Goal: Information Seeking & Learning: Learn about a topic

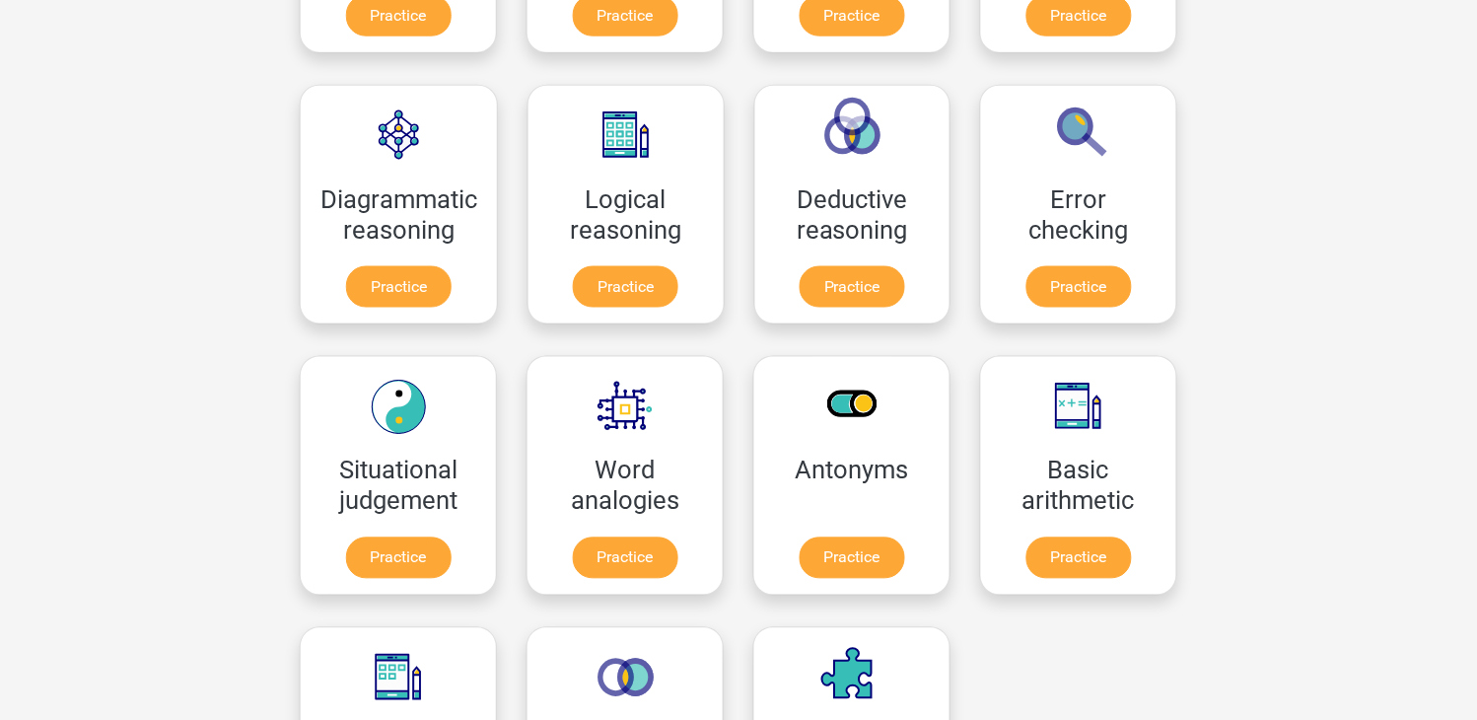
scroll to position [528, 0]
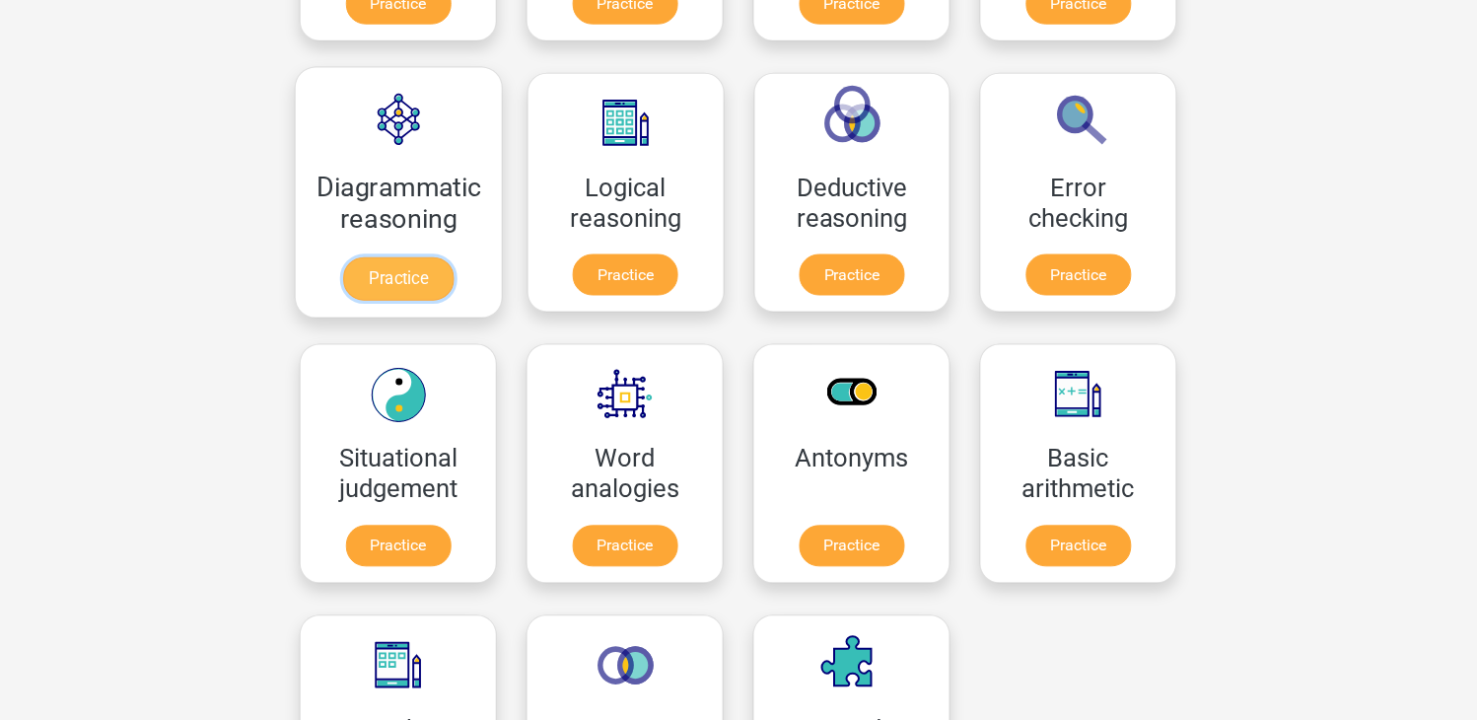
click at [366, 280] on link "Practice" at bounding box center [398, 278] width 110 height 43
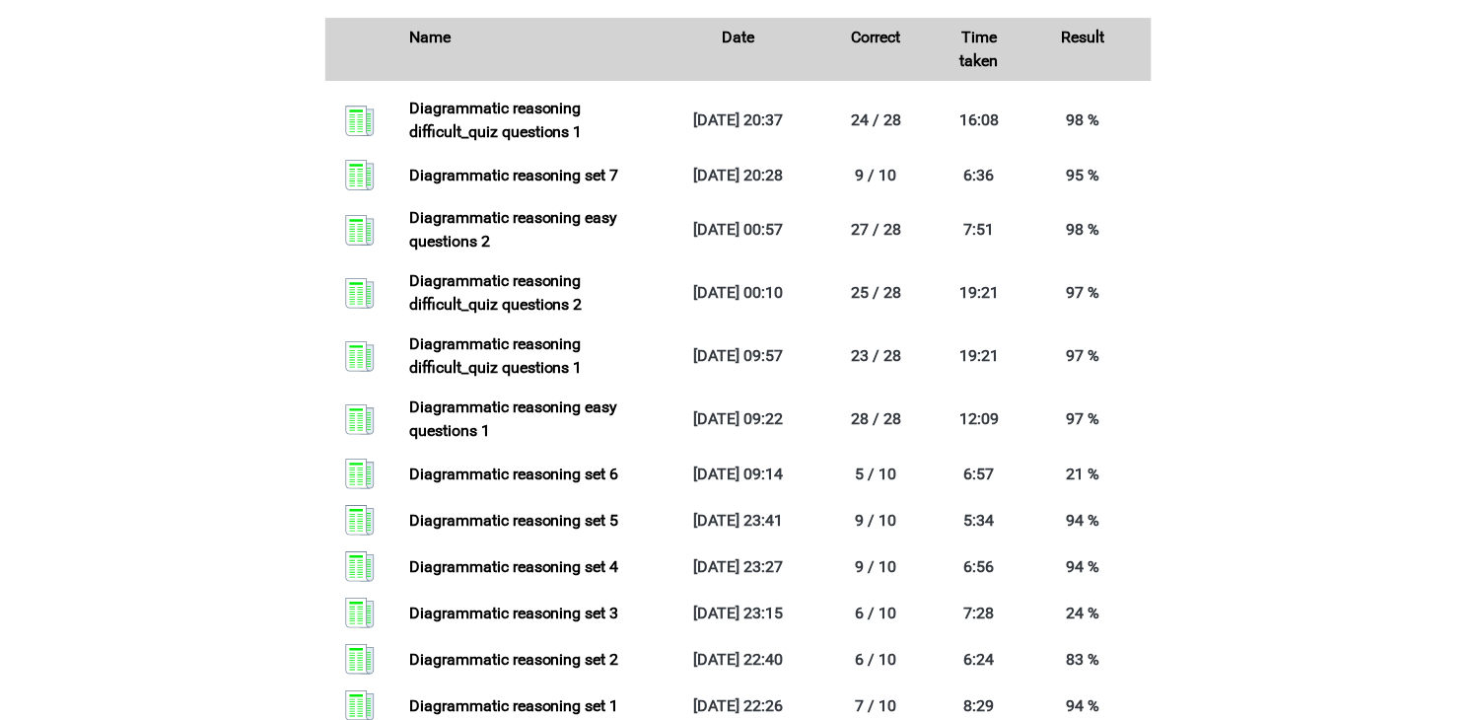
scroll to position [1475, 0]
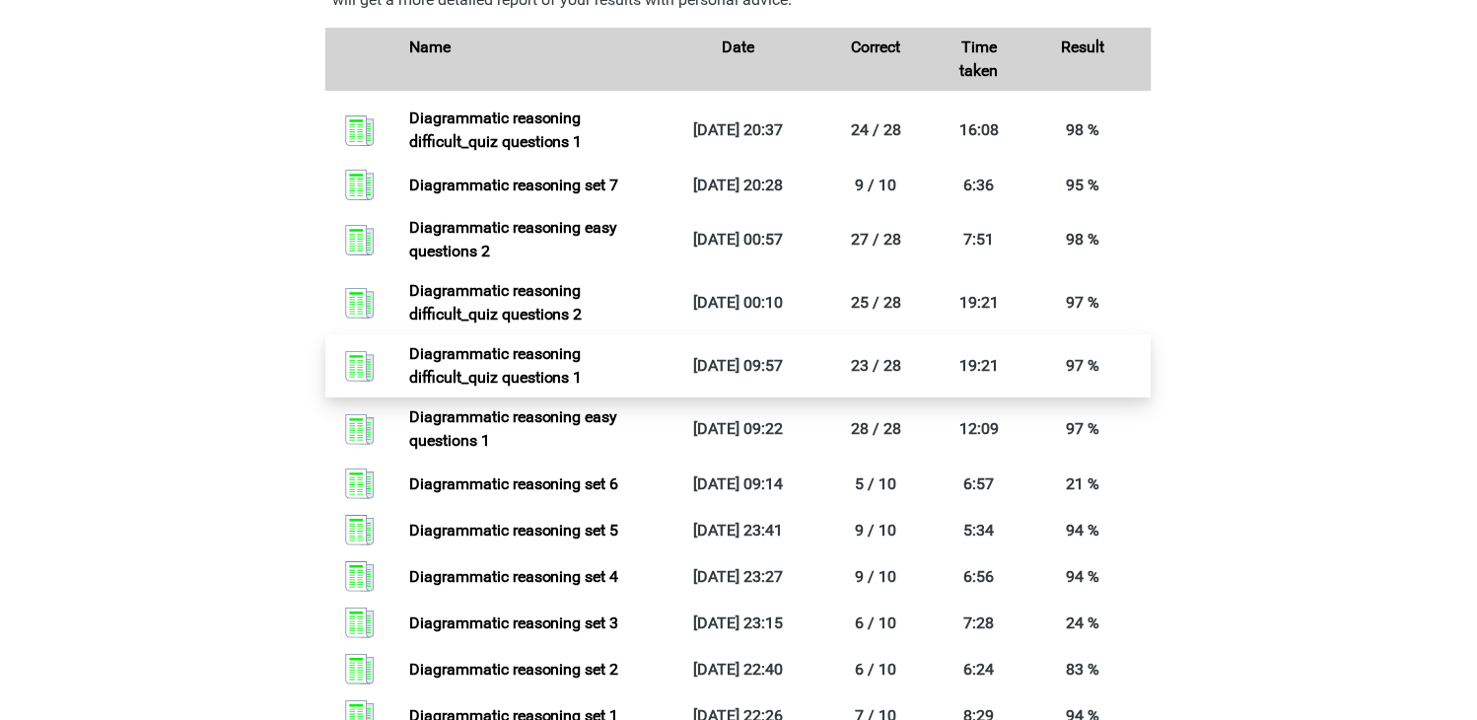
click at [583, 382] on link "Diagrammatic reasoning difficult_quiz questions 1" at bounding box center [496, 365] width 174 height 42
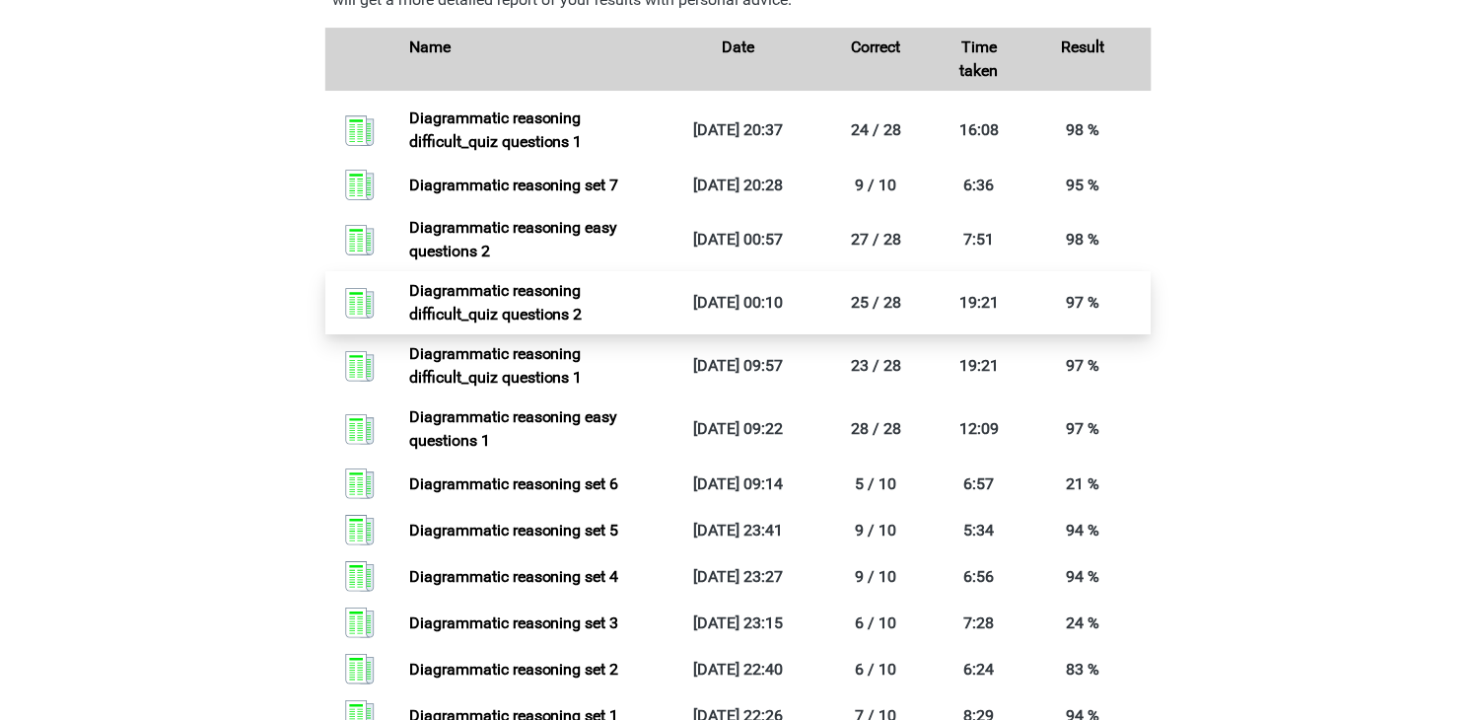
click at [583, 322] on link "Diagrammatic reasoning difficult_quiz questions 2" at bounding box center [496, 302] width 174 height 42
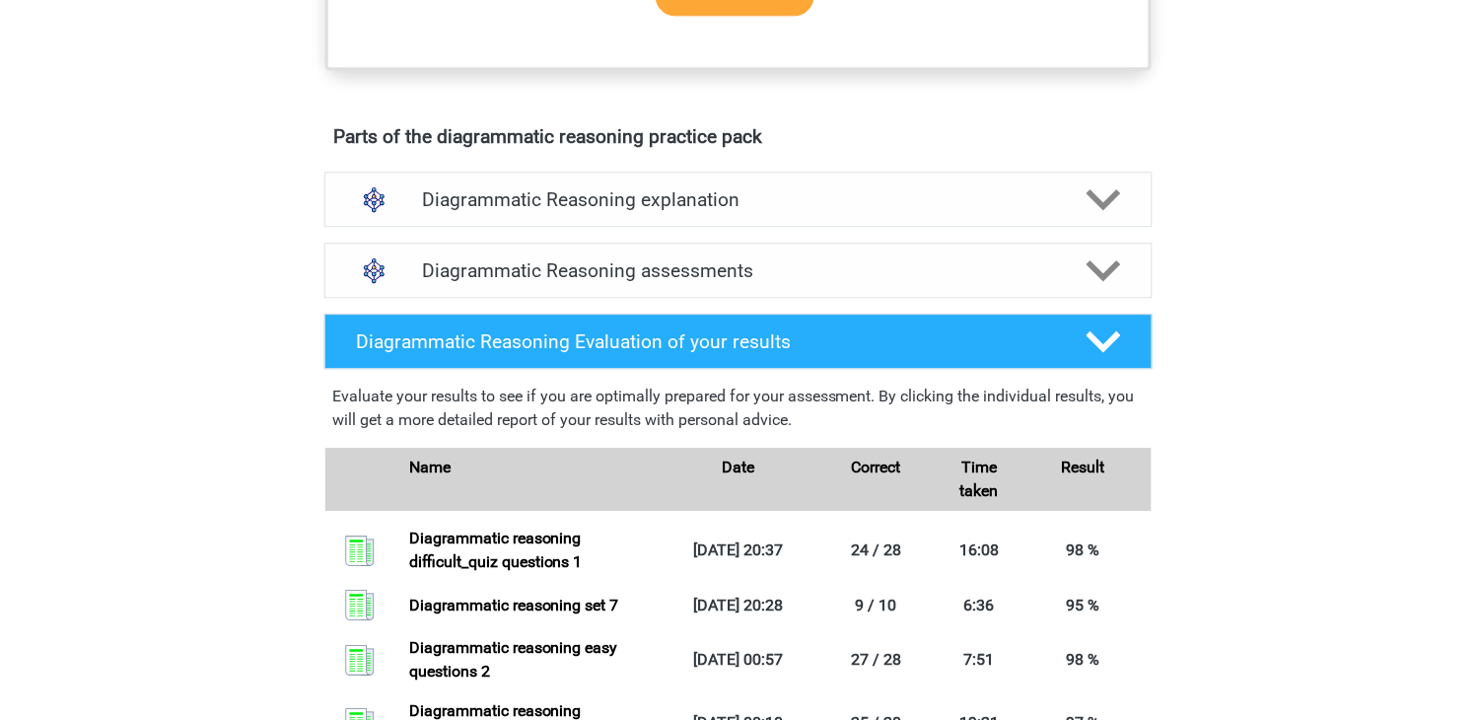
scroll to position [1060, 0]
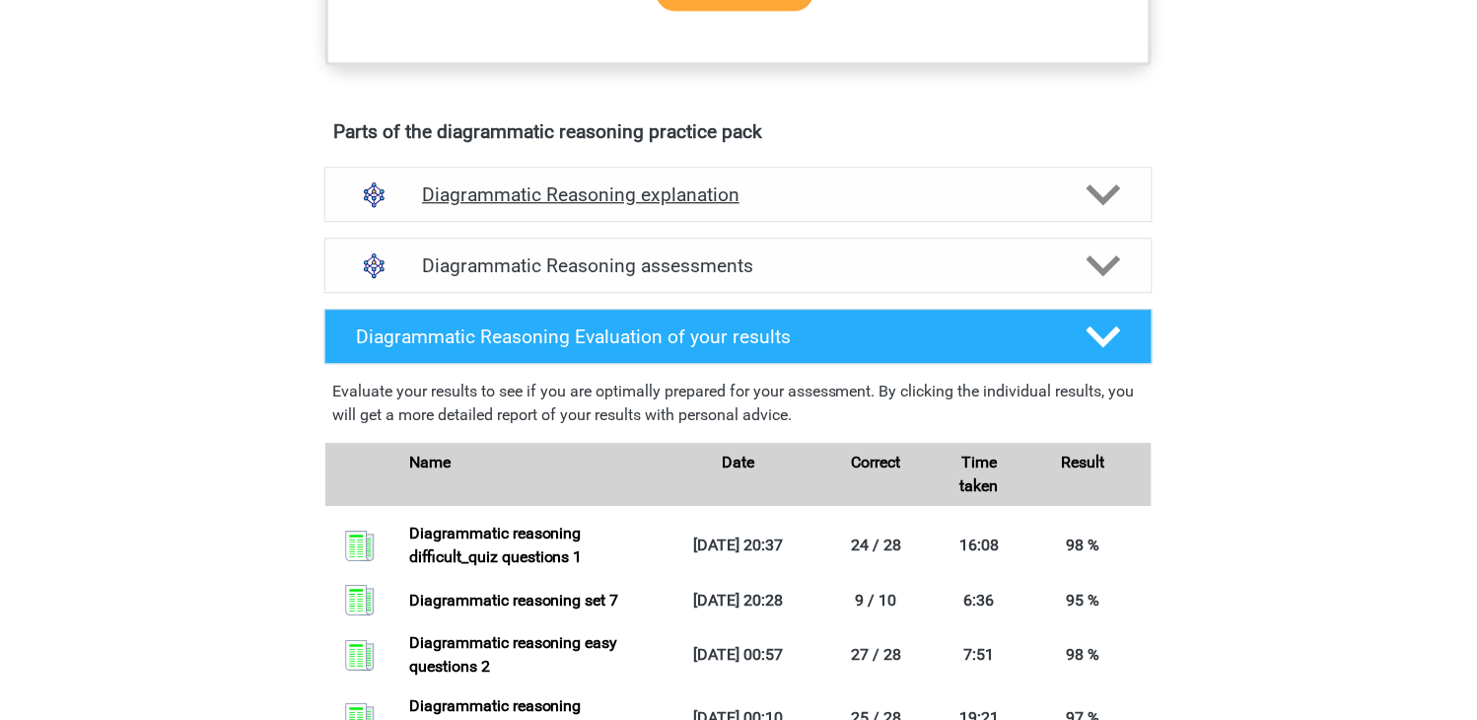
click at [1096, 205] on polygon at bounding box center [1104, 194] width 35 height 22
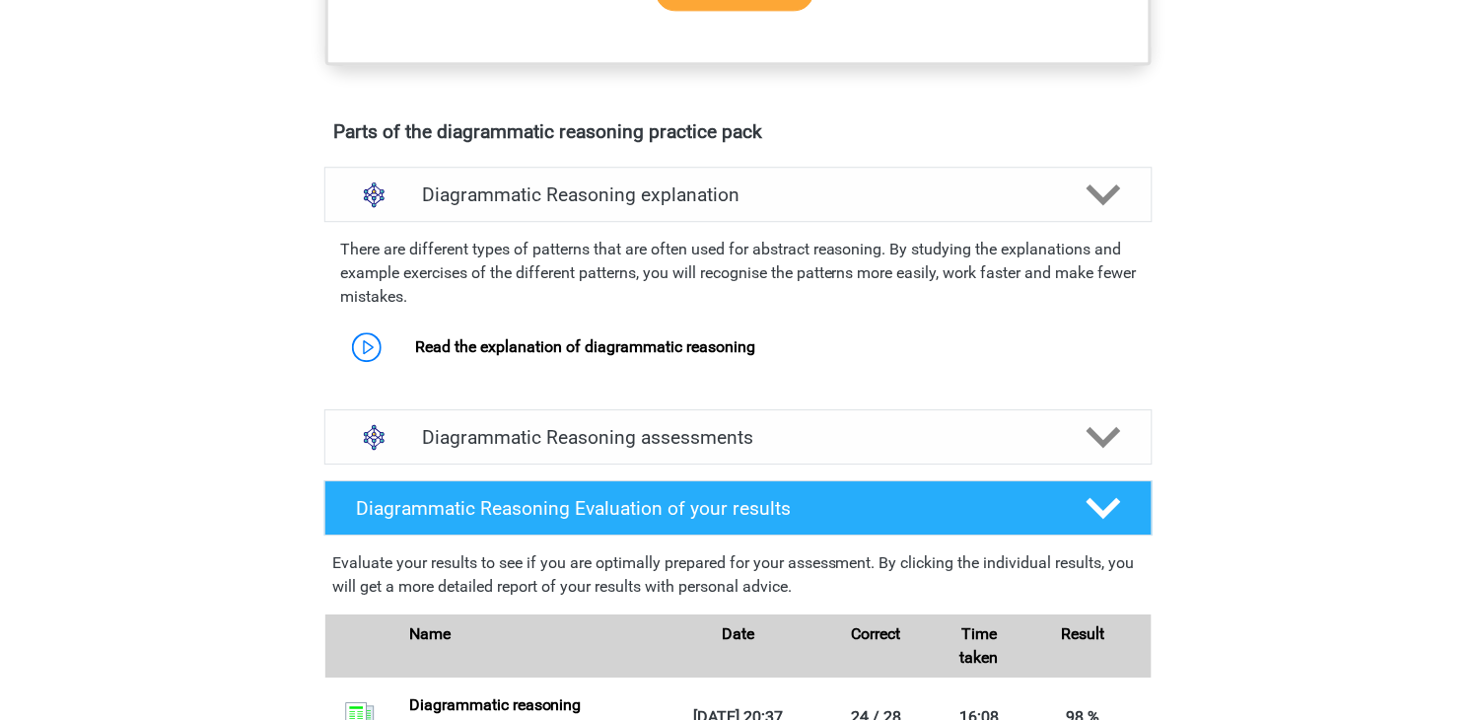
click at [1103, 455] on icon at bounding box center [1104, 437] width 35 height 35
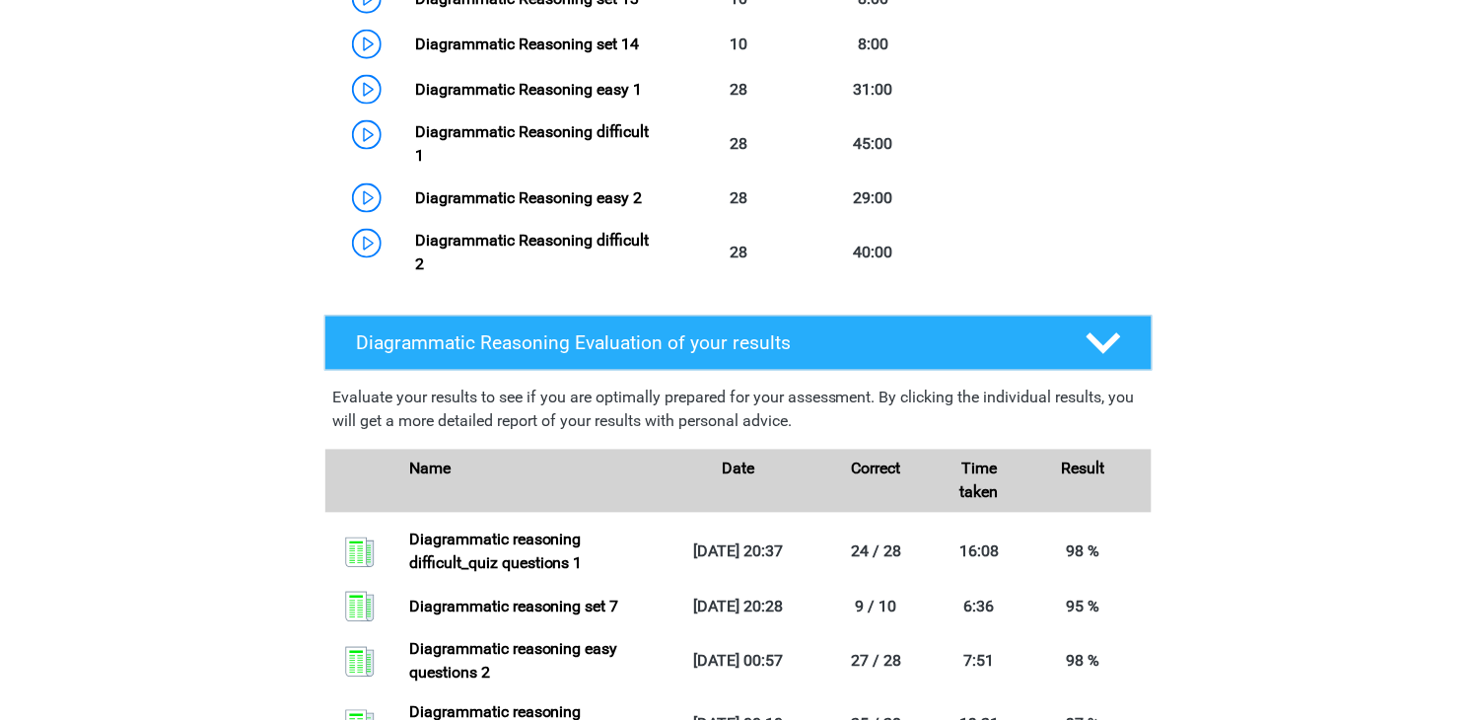
scroll to position [2123, 0]
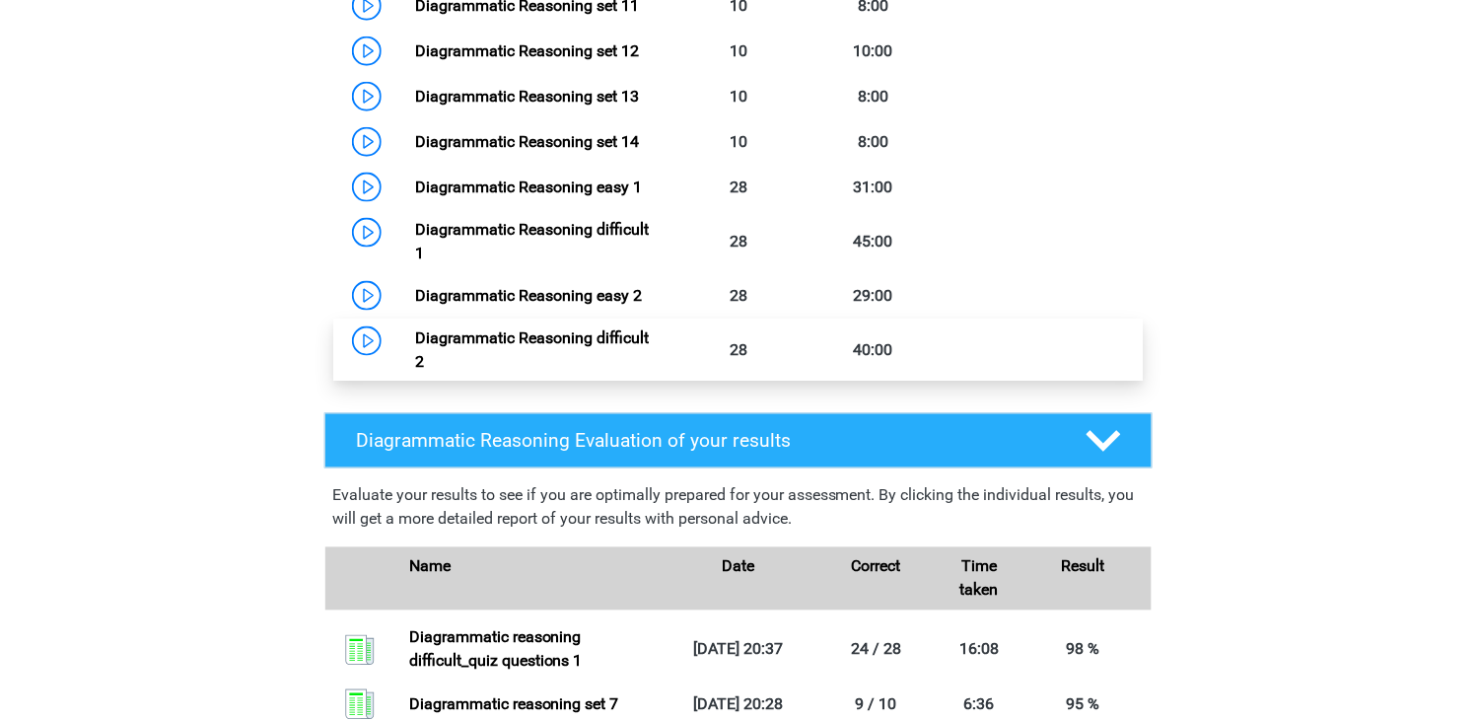
click at [649, 352] on link "Diagrammatic Reasoning difficult 2" at bounding box center [532, 349] width 234 height 42
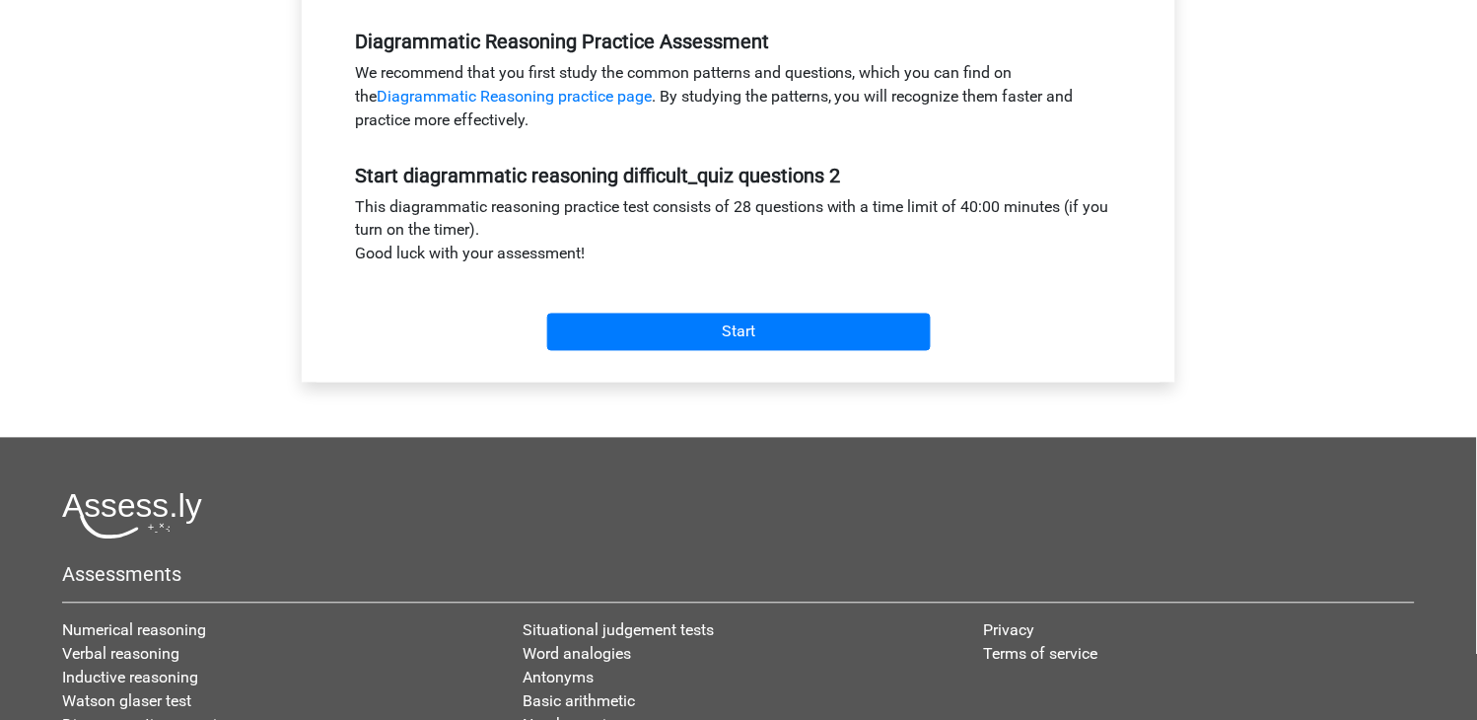
scroll to position [606, 0]
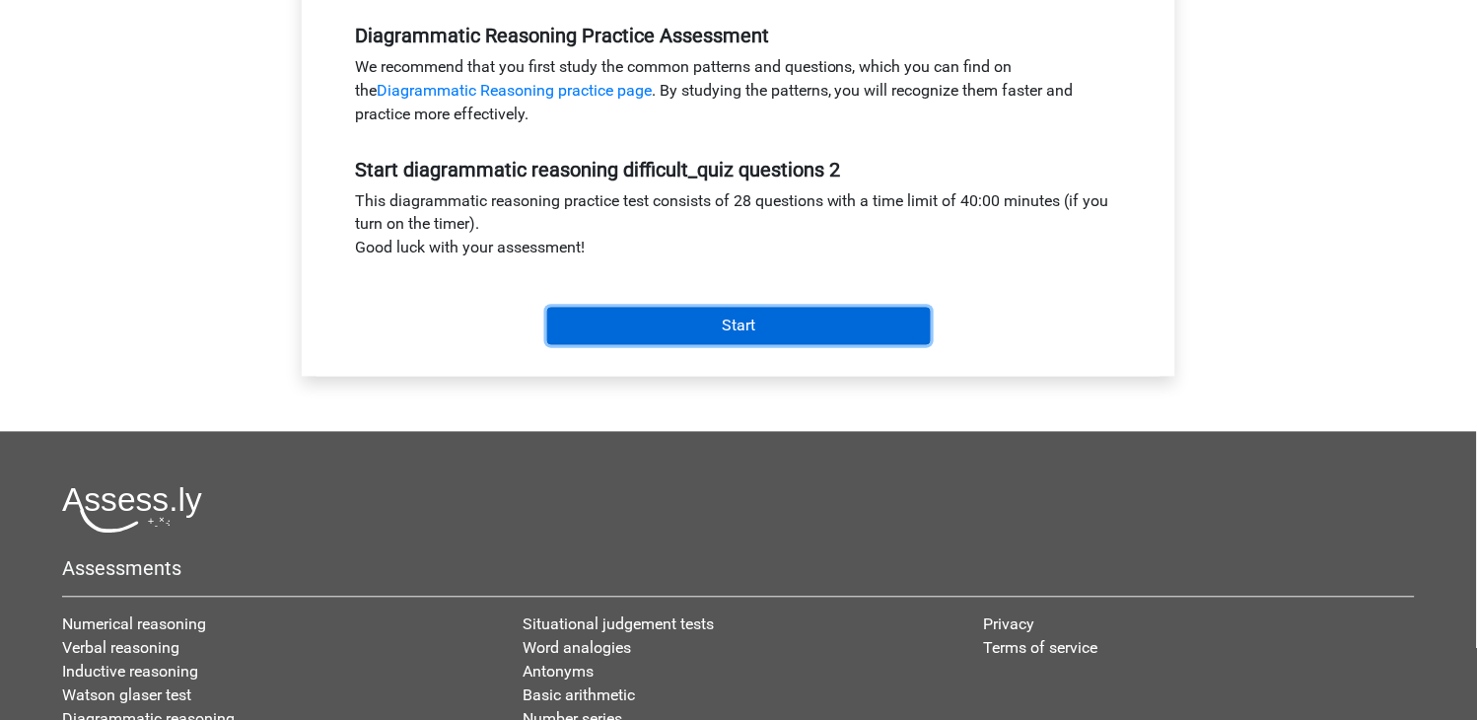
click at [883, 318] on input "Start" at bounding box center [739, 326] width 384 height 37
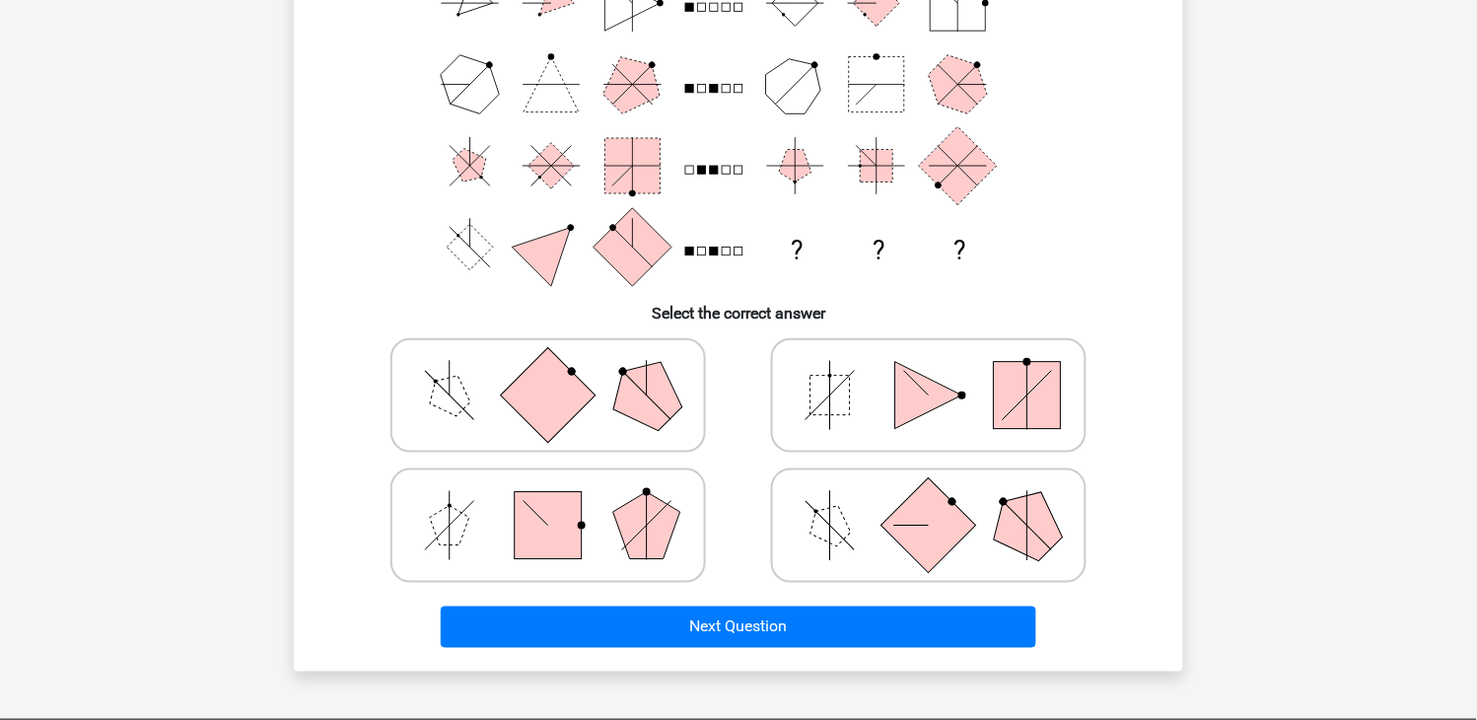
scroll to position [223, 0]
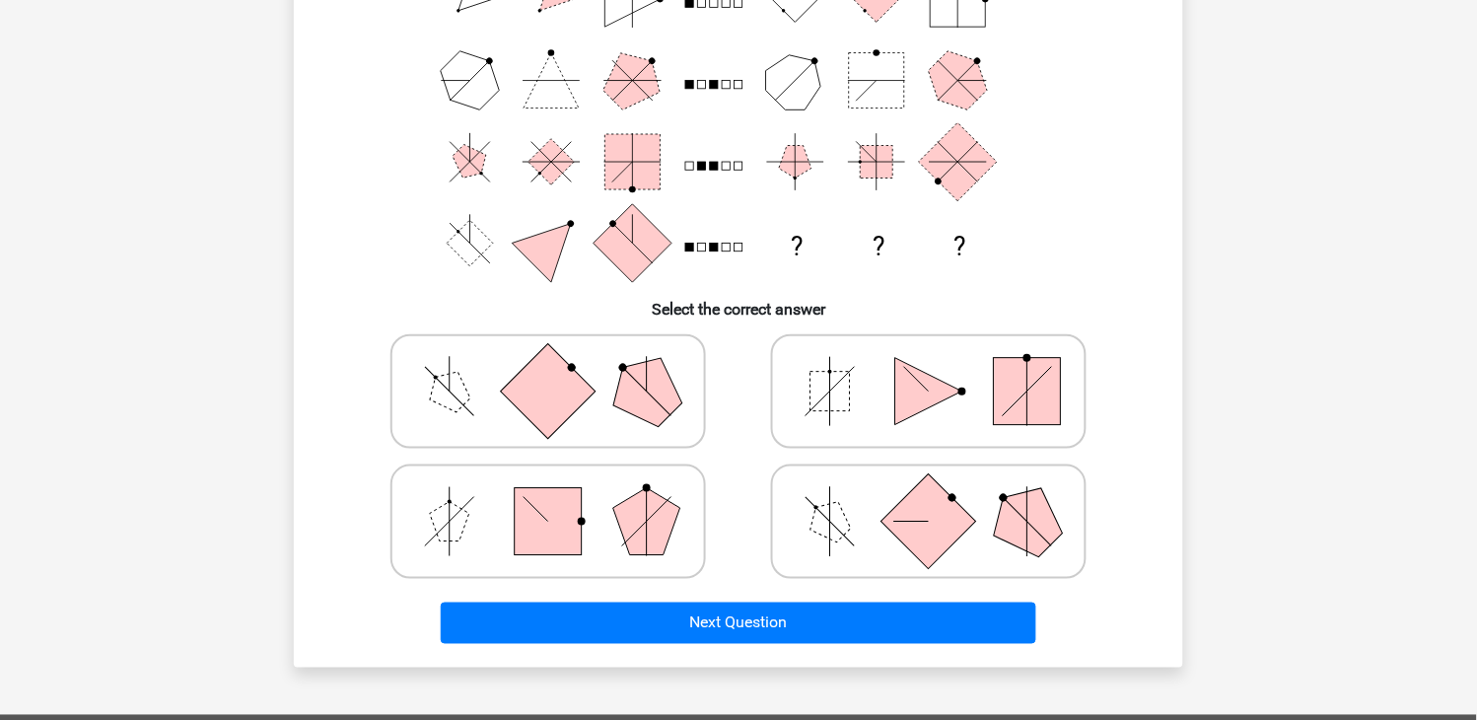
click at [643, 387] on line at bounding box center [646, 392] width 48 height 48
click at [561, 367] on input "radio" at bounding box center [554, 360] width 13 height 13
radio input "true"
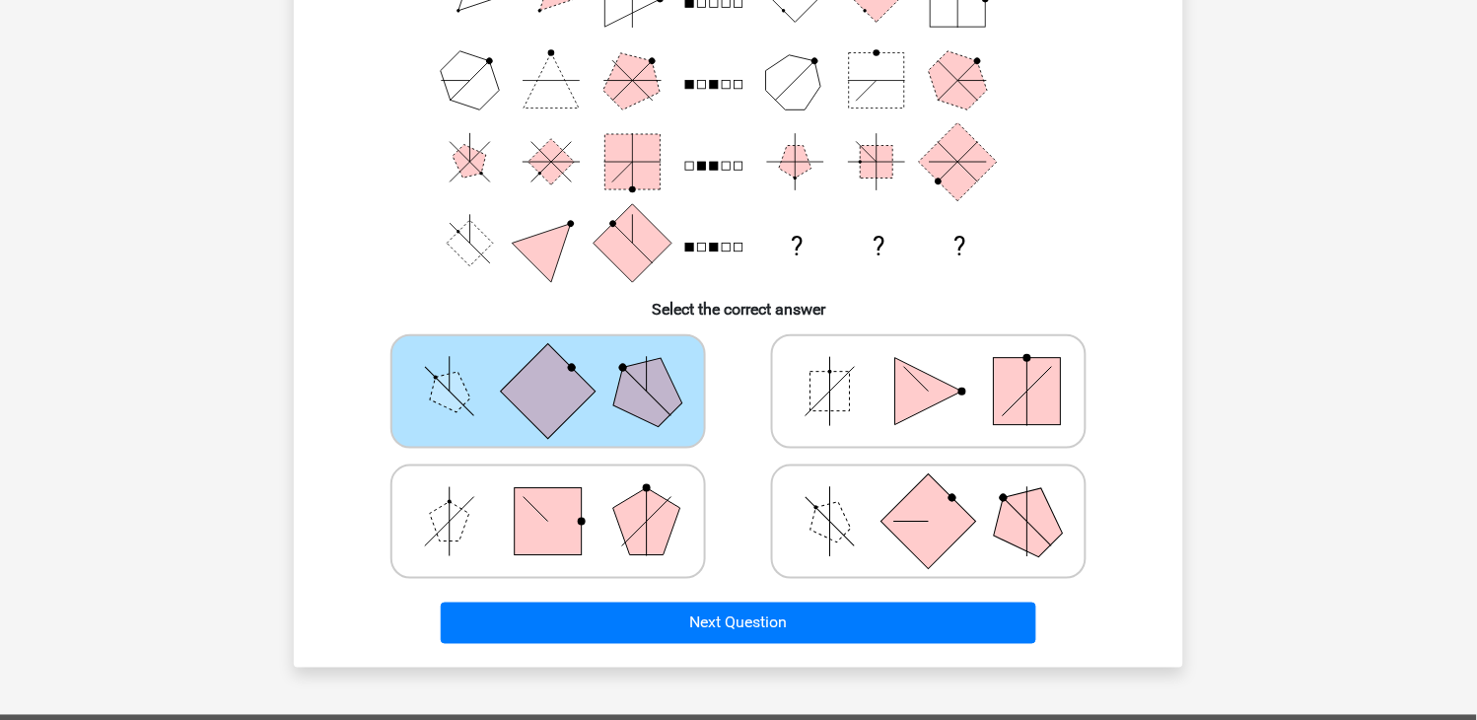
click at [893, 510] on rect at bounding box center [929, 521] width 95 height 95
click at [929, 497] on input "radio" at bounding box center [935, 490] width 13 height 13
radio input "true"
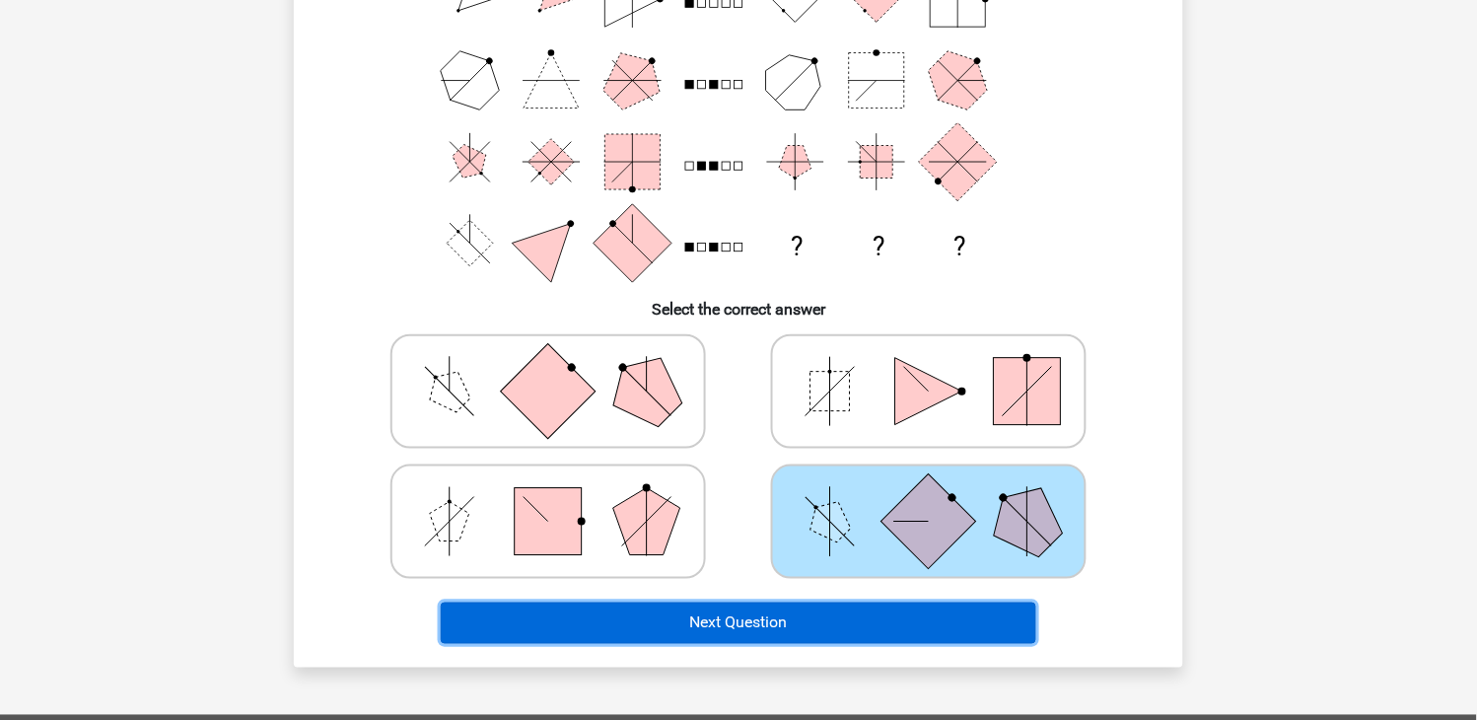
click at [820, 603] on button "Next Question" at bounding box center [739, 623] width 597 height 41
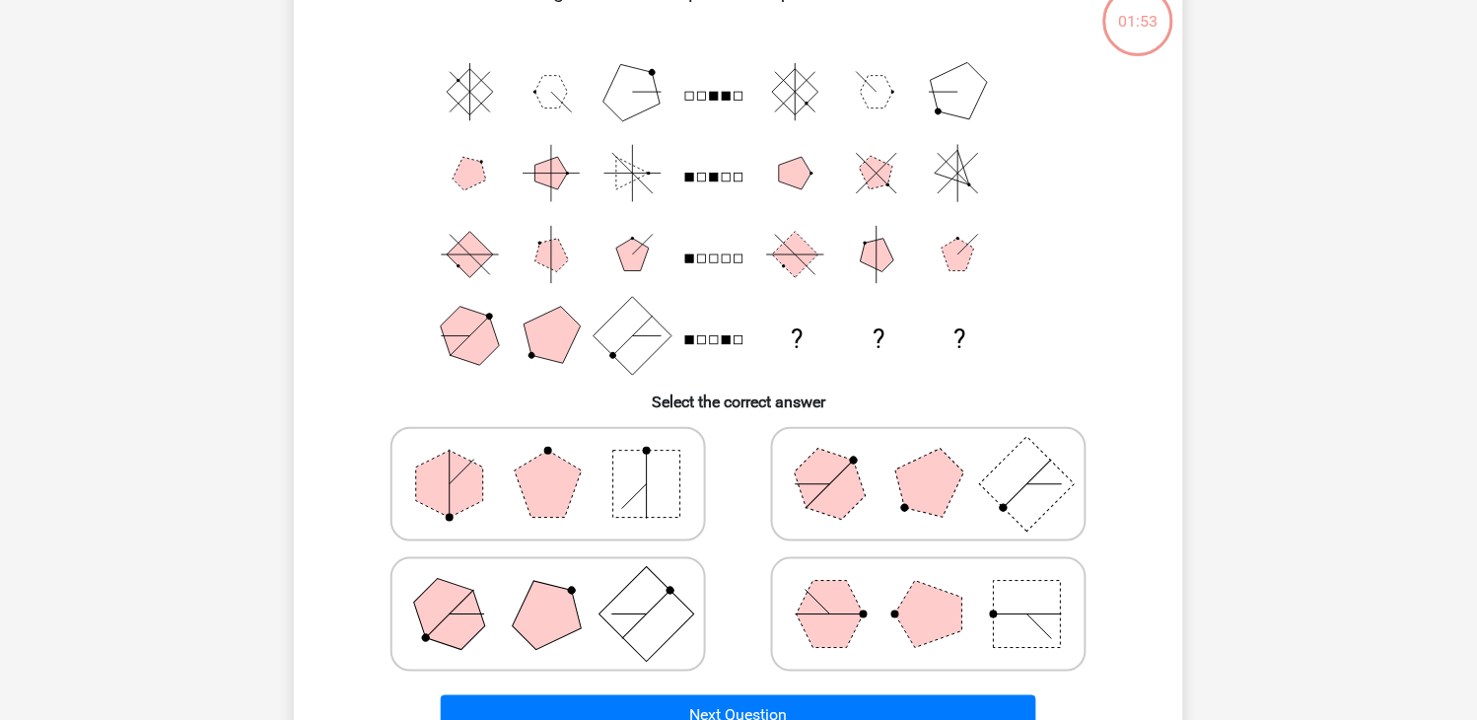
scroll to position [0, 0]
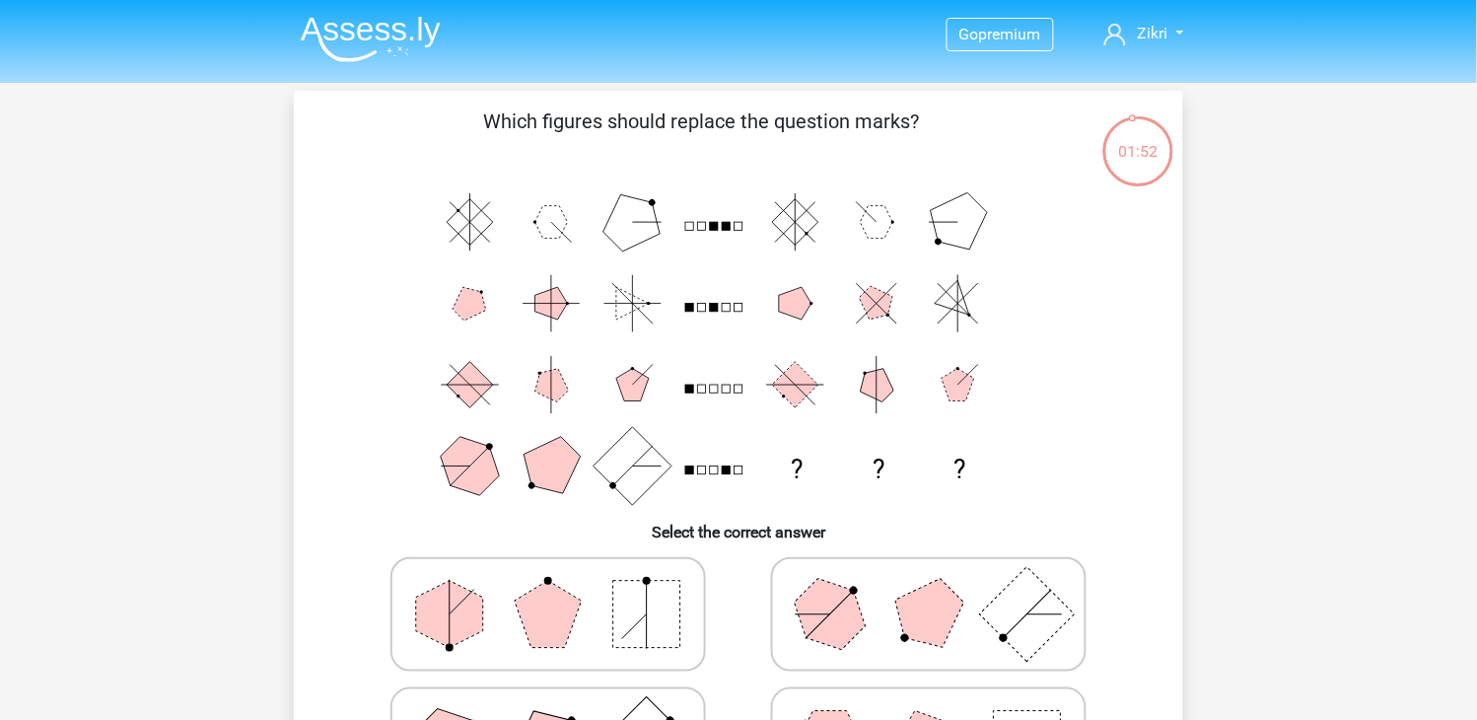
click at [405, 33] on img at bounding box center [371, 39] width 140 height 46
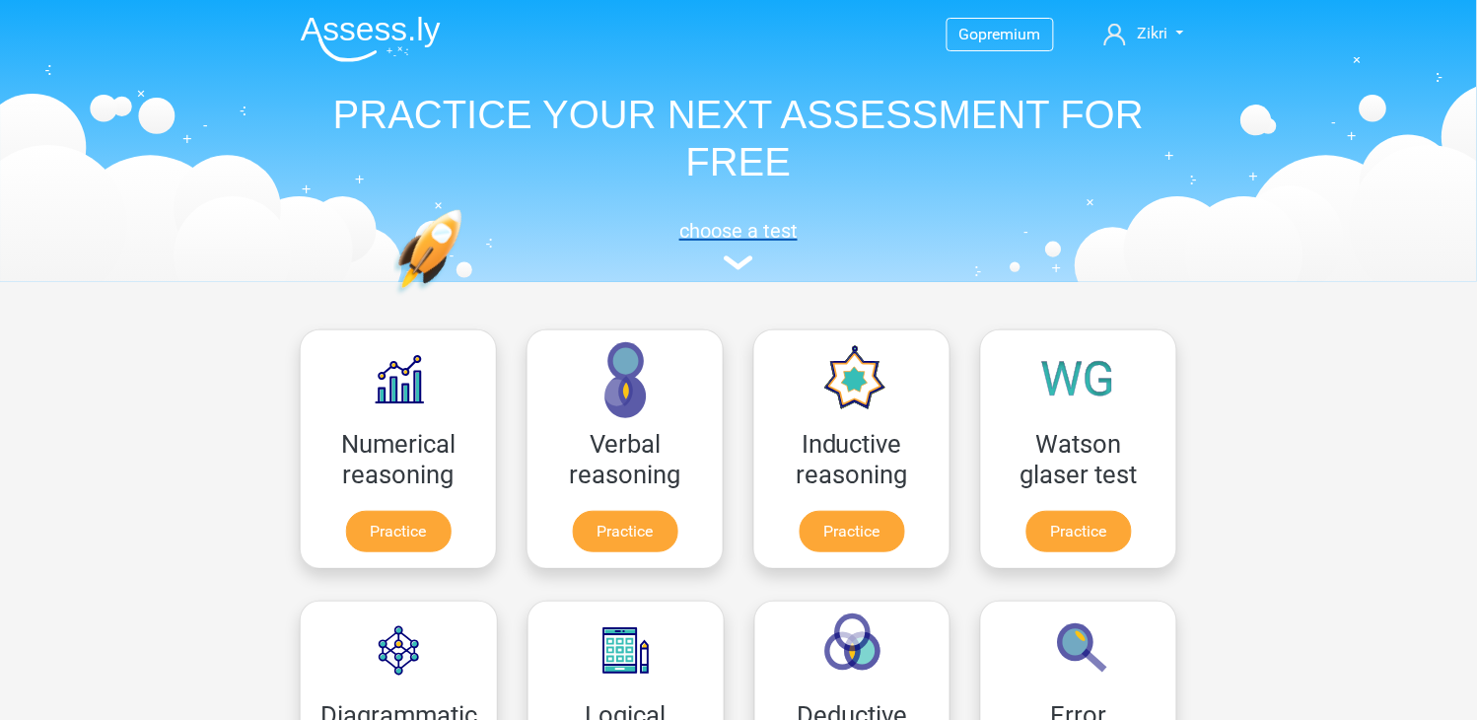
click at [725, 257] on img at bounding box center [739, 262] width 30 height 15
click at [740, 271] on div "choose a test" at bounding box center [738, 241] width 907 height 65
click at [740, 262] on img at bounding box center [739, 262] width 30 height 15
